Goal: Find specific page/section: Find specific page/section

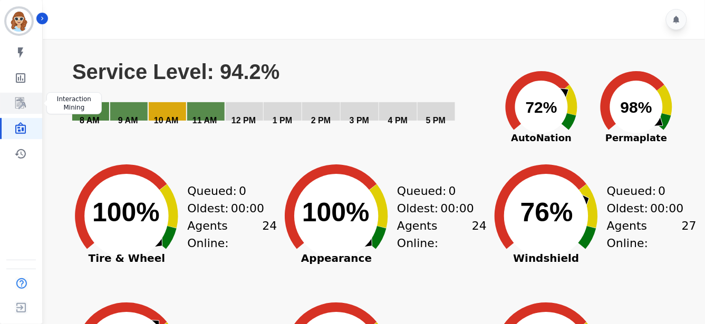
click at [14, 98] on icon "Sidebar" at bounding box center [20, 103] width 13 height 13
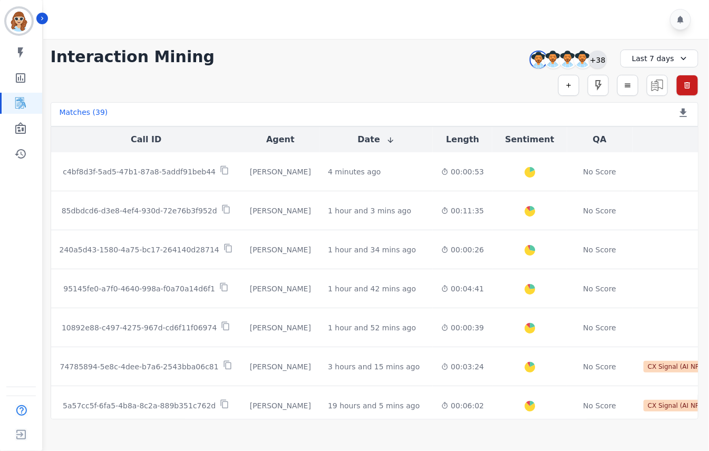
click at [602, 62] on div "+38" at bounding box center [598, 60] width 18 height 18
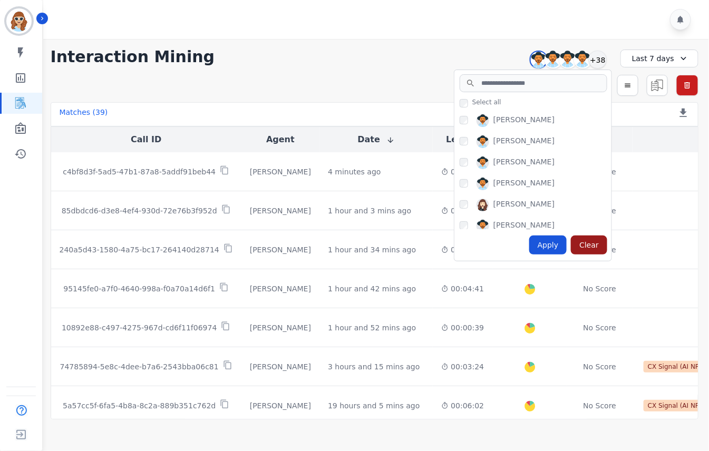
click at [592, 249] on div "Clear" at bounding box center [589, 245] width 36 height 19
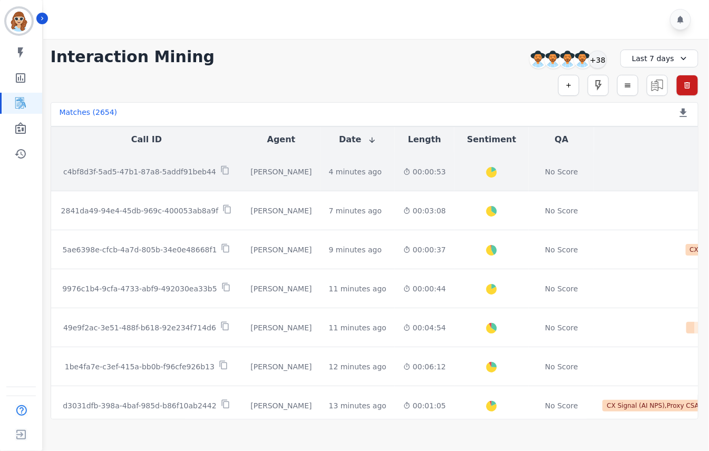
click at [159, 172] on p "c4bf8d3f-5ad5-47b1-87a8-5addf91beb44" at bounding box center [139, 172] width 153 height 11
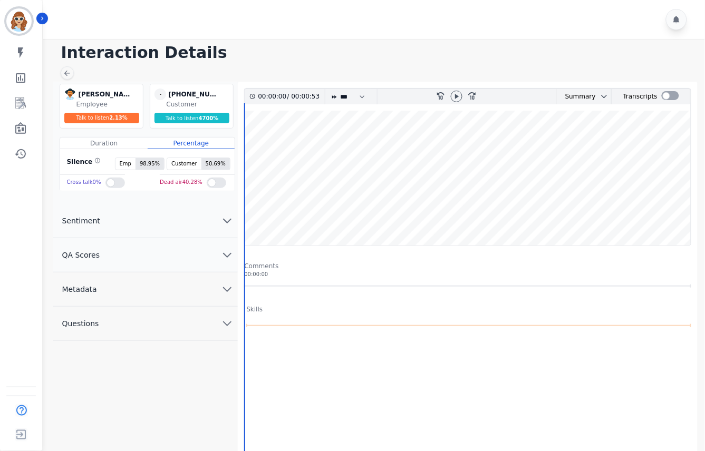
click at [227, 287] on icon "chevron down" at bounding box center [227, 289] width 13 height 13
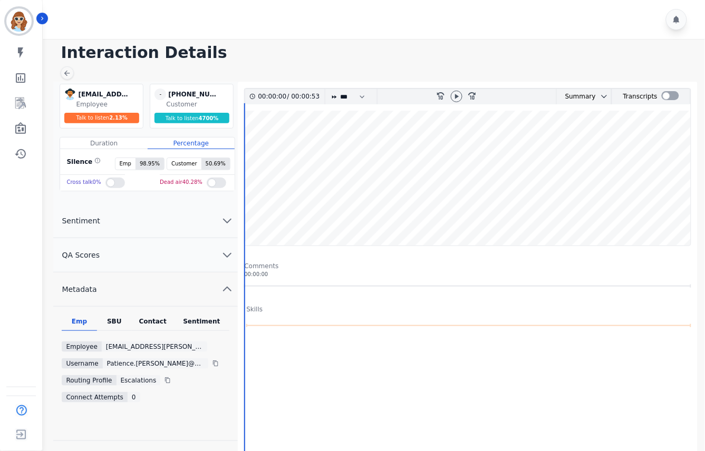
click at [112, 322] on div "SBU" at bounding box center [114, 324] width 35 height 14
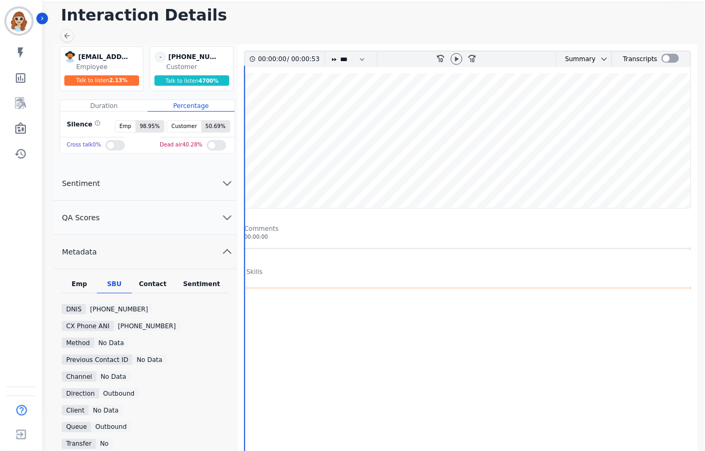
scroll to position [59, 0]
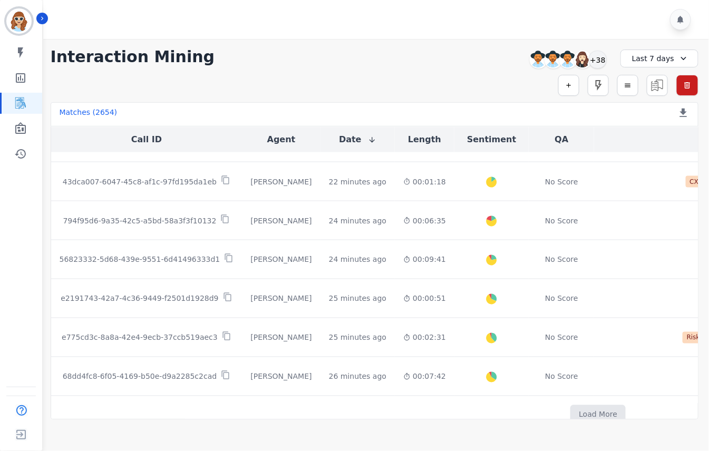
scroll to position [553, 0]
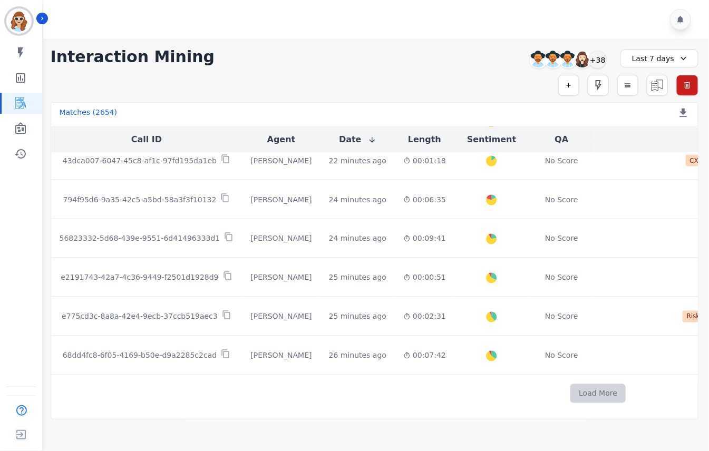
click at [571, 324] on button "Load More" at bounding box center [598, 393] width 55 height 19
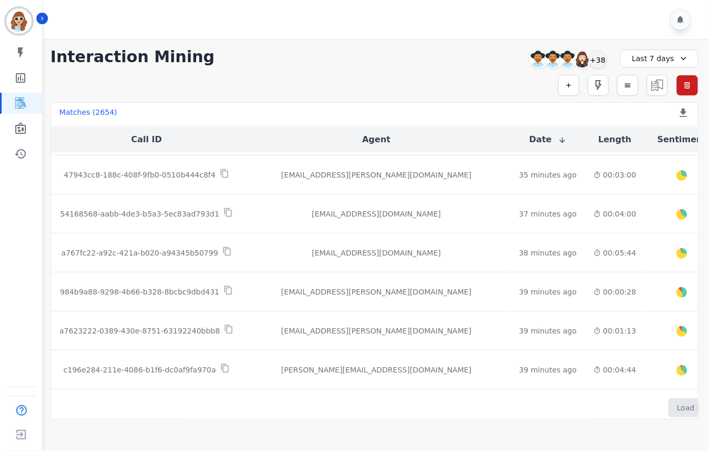
scroll to position [1335, 0]
